Goal: Check status: Check status

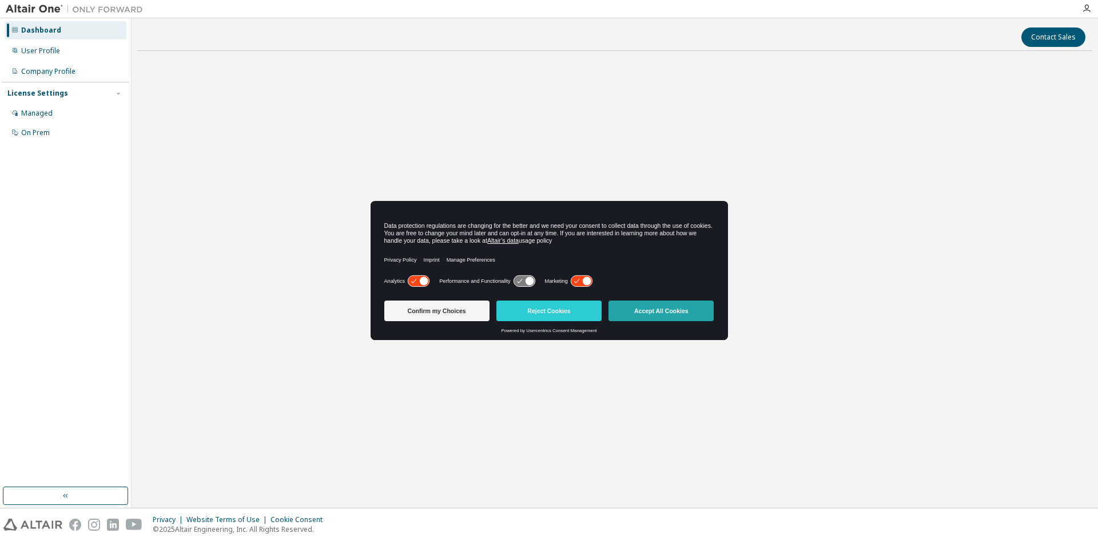
click at [659, 320] on button "Accept All Cookies" at bounding box center [661, 310] width 105 height 21
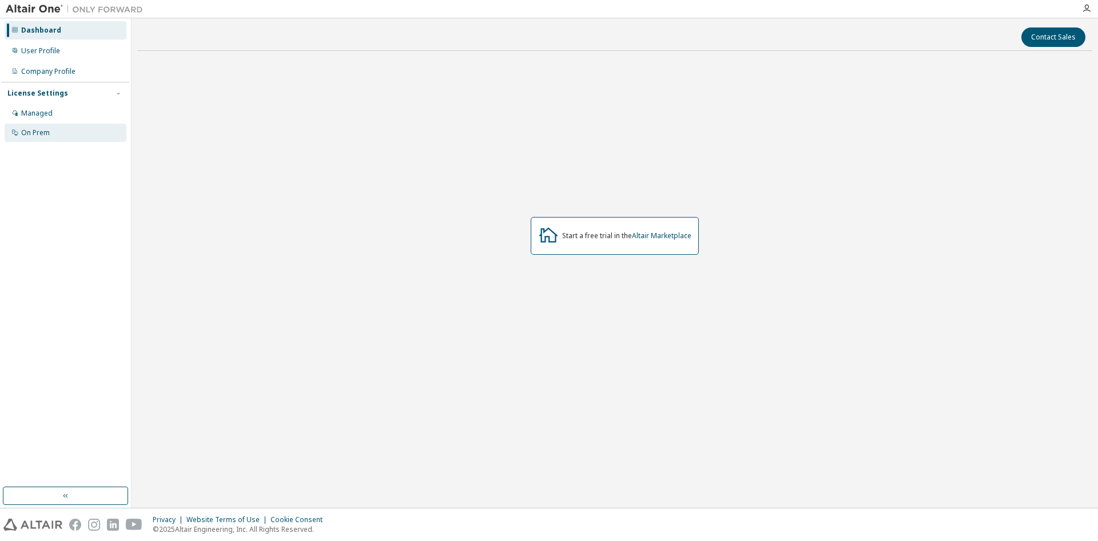
click at [43, 124] on div "On Prem" at bounding box center [66, 133] width 122 height 18
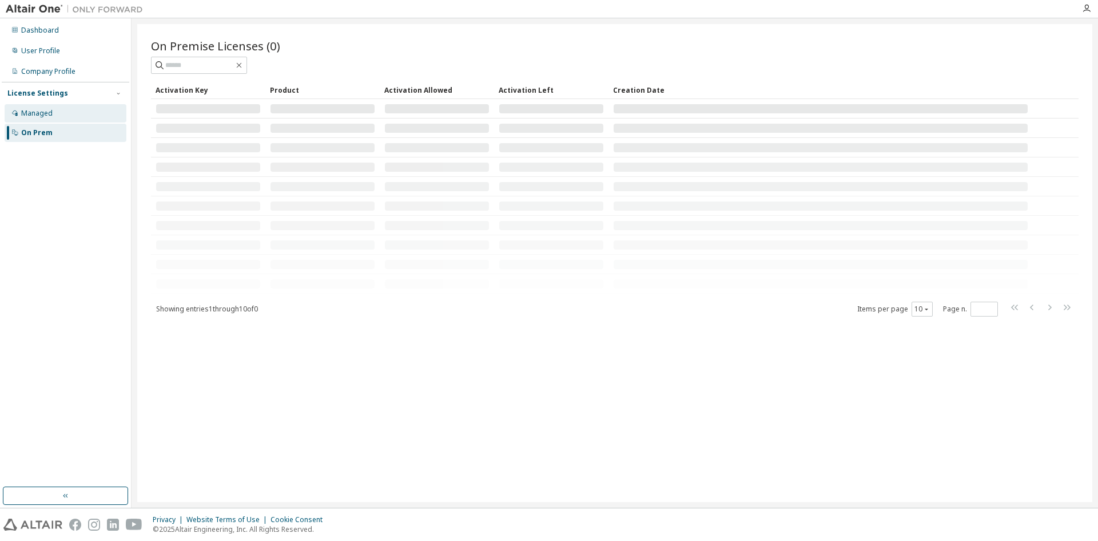
click at [45, 119] on div "Managed" at bounding box center [66, 113] width 122 height 18
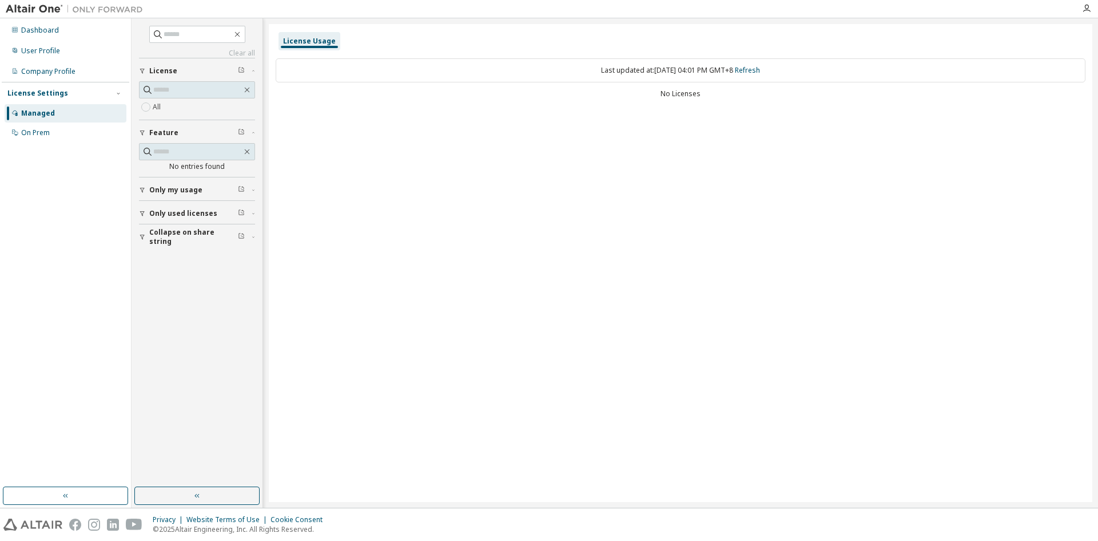
click at [189, 214] on span "Only used licenses" at bounding box center [183, 213] width 68 height 9
click at [188, 187] on span "Only my usage" at bounding box center [175, 189] width 53 height 9
click at [187, 303] on span "Collapse on share string" at bounding box center [193, 303] width 89 height 18
click at [55, 74] on div "Company Profile" at bounding box center [48, 71] width 54 height 9
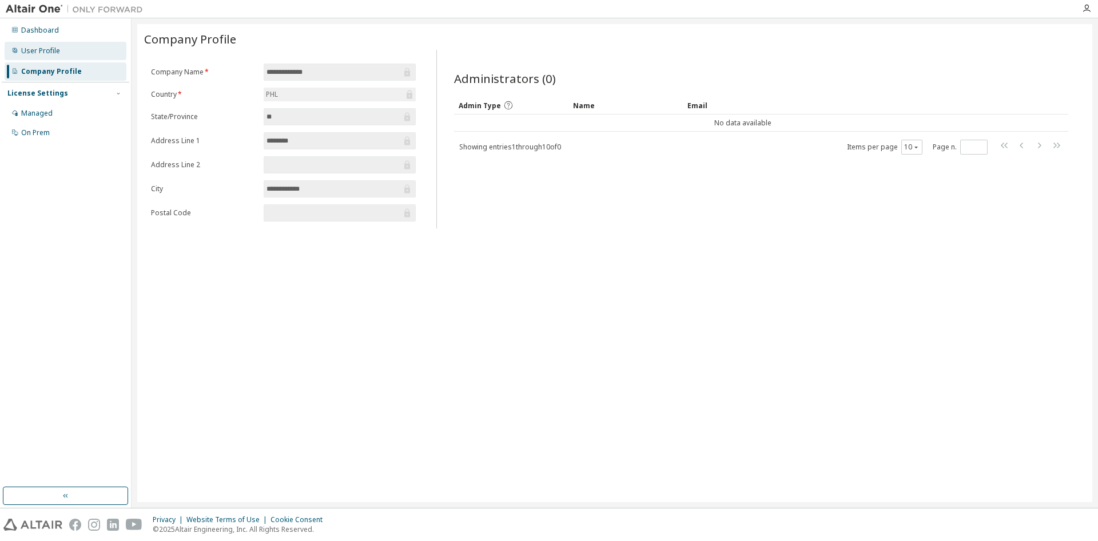
click at [45, 52] on div "User Profile" at bounding box center [40, 50] width 39 height 9
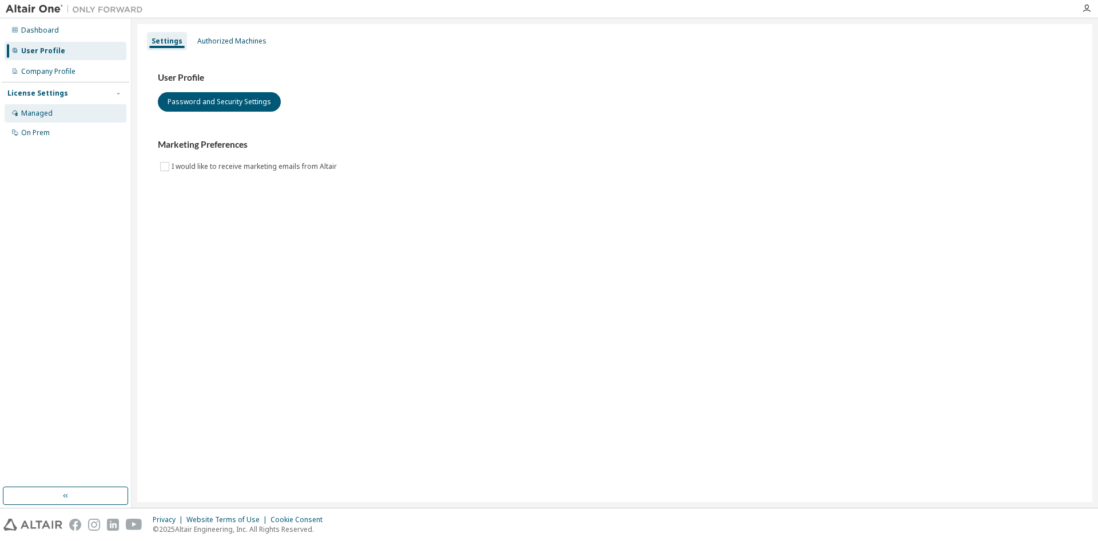
click at [67, 110] on div "Managed" at bounding box center [66, 113] width 122 height 18
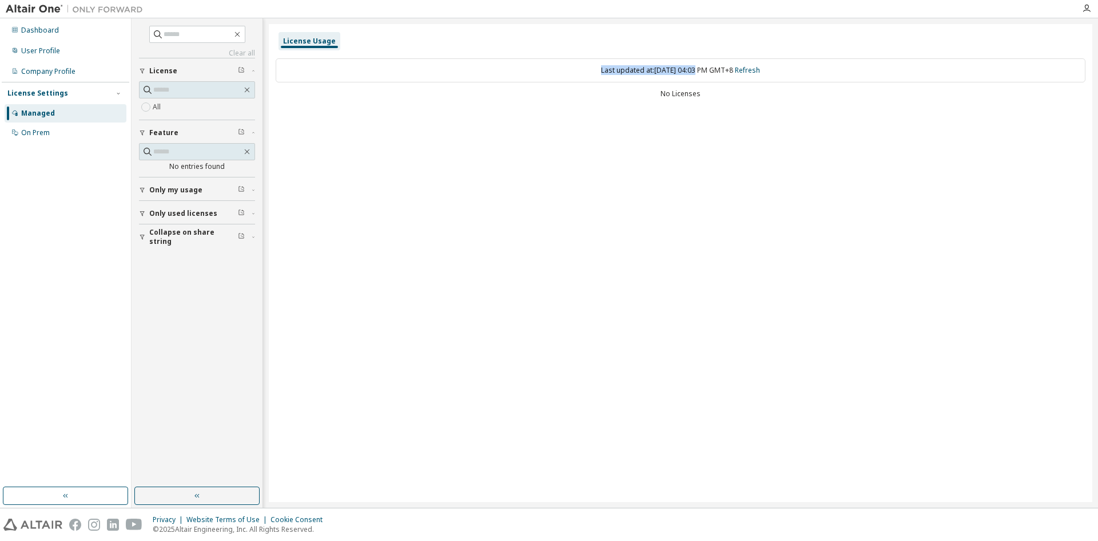
drag, startPoint x: 588, startPoint y: 73, endPoint x: 683, endPoint y: 72, distance: 95.0
click at [683, 72] on div "Last updated at: [DATE] 04:03 PM GMT+8 Refresh" at bounding box center [681, 70] width 810 height 24
click at [327, 92] on div "No Licenses" at bounding box center [681, 93] width 810 height 9
click at [227, 196] on button "Only my usage" at bounding box center [197, 189] width 116 height 25
click at [177, 254] on button "Only used licenses" at bounding box center [197, 246] width 116 height 25
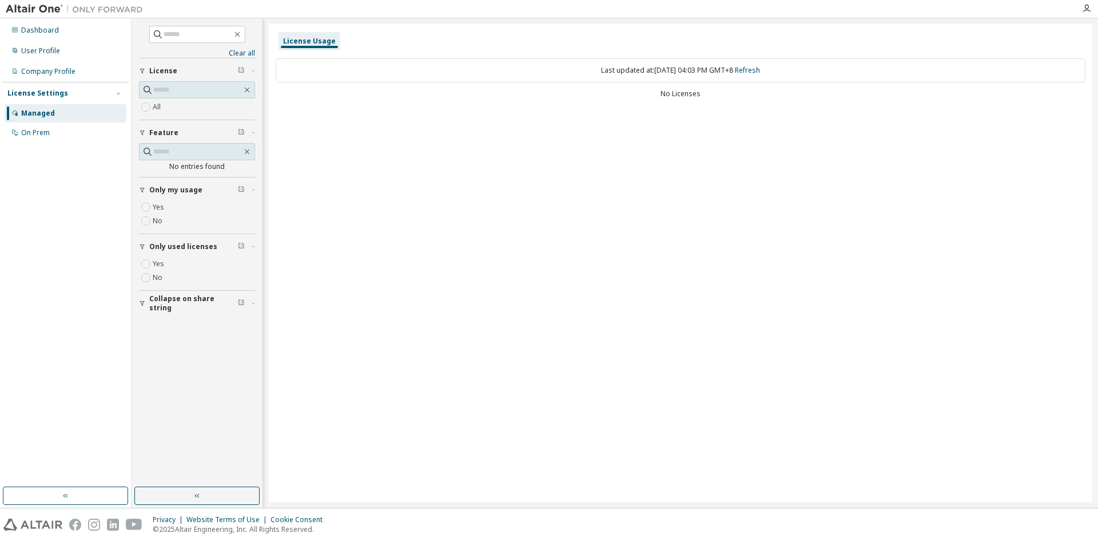
click at [149, 259] on div "Only used licenses Yes No" at bounding box center [197, 261] width 116 height 57
click at [174, 303] on span "Collapse on share string" at bounding box center [193, 303] width 89 height 18
